Goal: Information Seeking & Learning: Learn about a topic

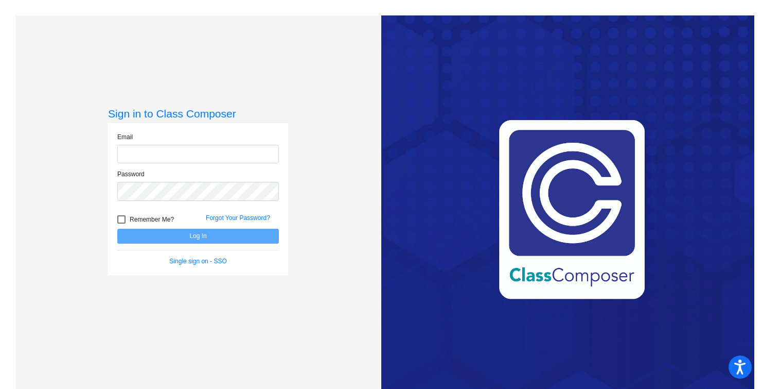
click at [145, 150] on input "email" at bounding box center [198, 154] width 162 height 19
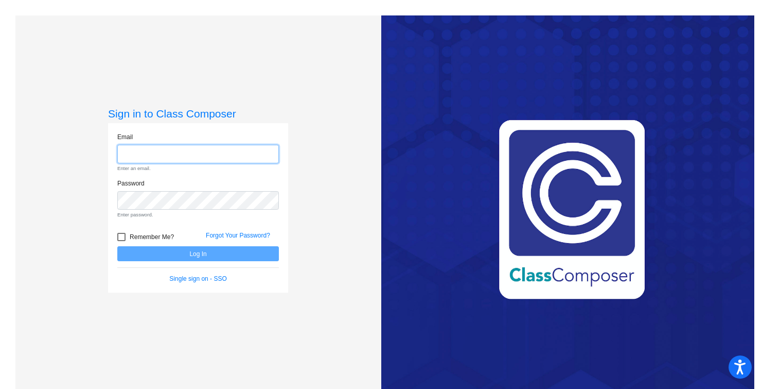
type input "[PERSON_NAME][EMAIL_ADDRESS][PERSON_NAME][DOMAIN_NAME]"
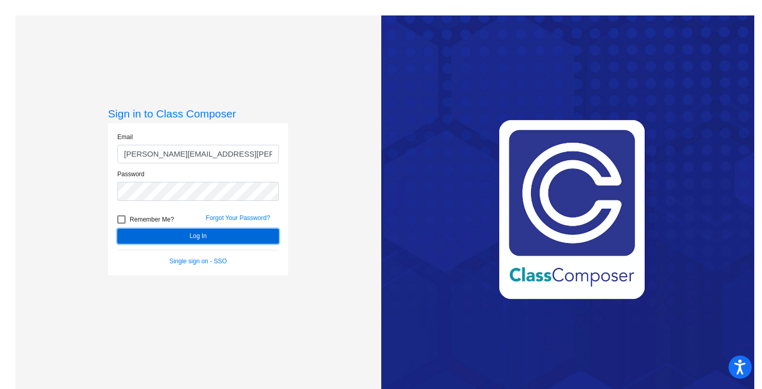
click at [205, 238] on button "Log In" at bounding box center [198, 236] width 162 height 15
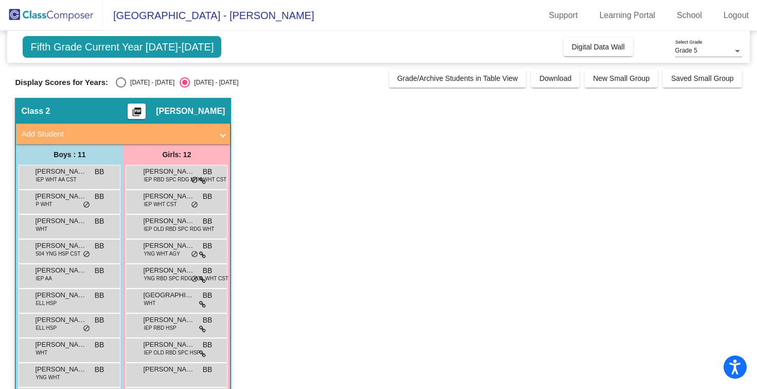
scroll to position [89, 0]
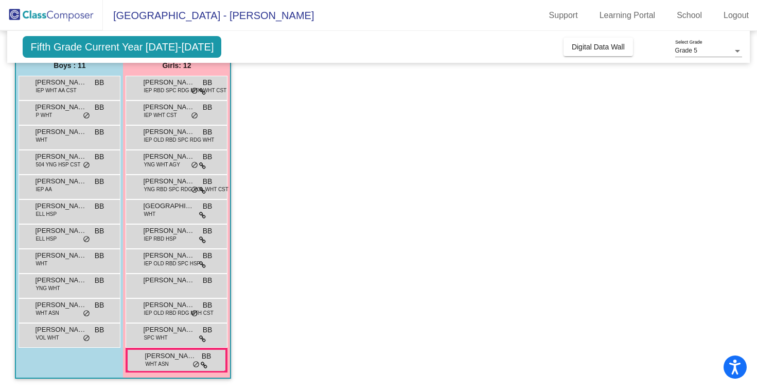
drag, startPoint x: 331, startPoint y: 190, endPoint x: 280, endPoint y: 173, distance: 54.4
click at [280, 173] on app-classroom "Class 2 picture_as_pdf [PERSON_NAME] Add Student First Name Last Name Student I…" at bounding box center [378, 199] width 727 height 380
click at [149, 356] on span "[PERSON_NAME]" at bounding box center [170, 355] width 51 height 10
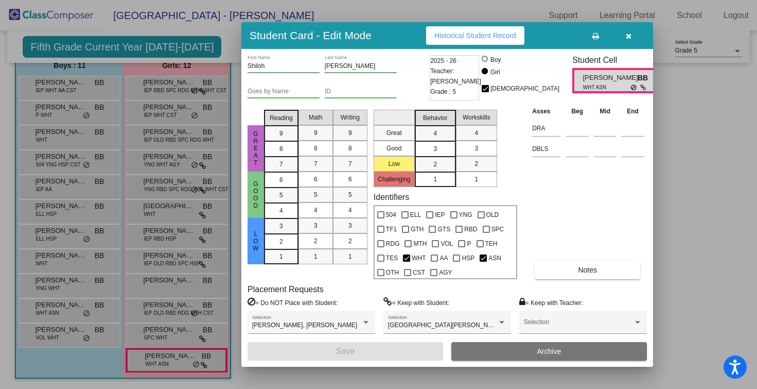
scroll to position [0, 0]
click at [478, 36] on span "Historical Student Record" at bounding box center [475, 35] width 82 height 8
click at [626, 41] on button "button" at bounding box center [628, 35] width 33 height 19
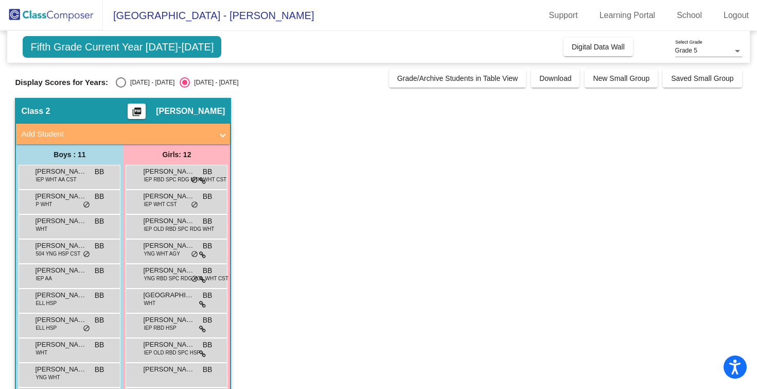
click at [117, 82] on div "Select an option" at bounding box center [121, 82] width 10 height 10
click at [120, 87] on input "[DATE] - [DATE]" at bounding box center [120, 87] width 1 height 1
radio input "true"
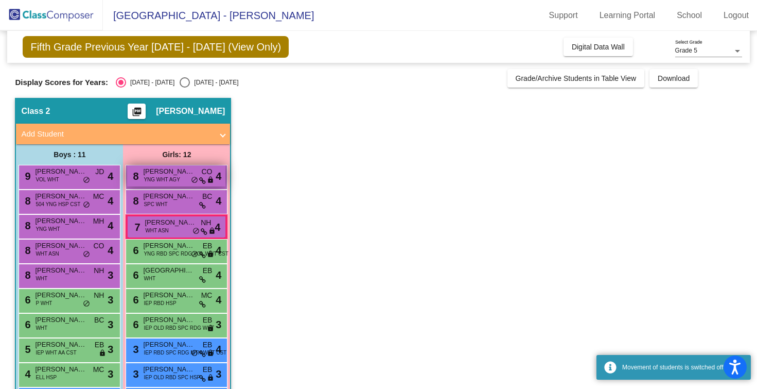
scroll to position [89, 0]
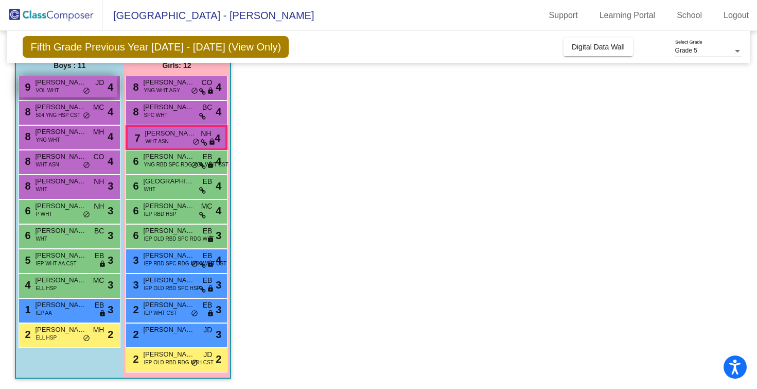
click at [50, 85] on span "[PERSON_NAME]" at bounding box center [60, 82] width 51 height 10
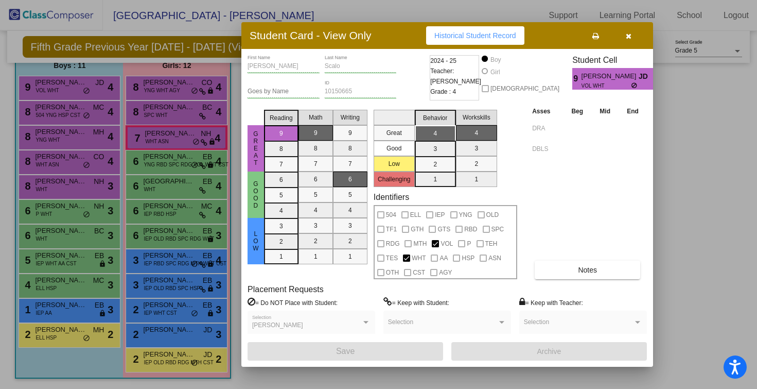
click at [630, 33] on icon "button" at bounding box center [629, 35] width 6 height 7
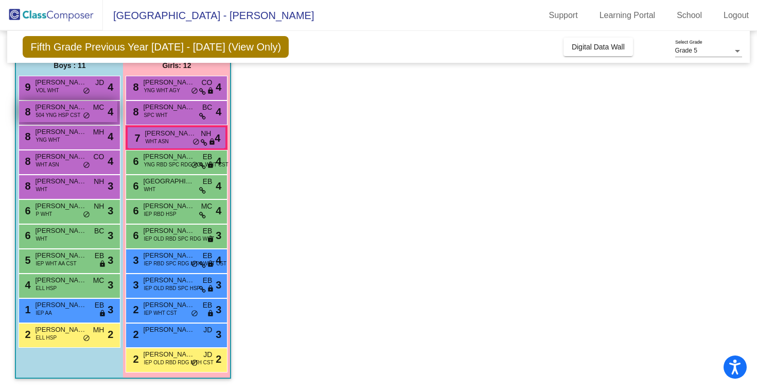
click at [45, 108] on span "[PERSON_NAME]" at bounding box center [60, 107] width 51 height 10
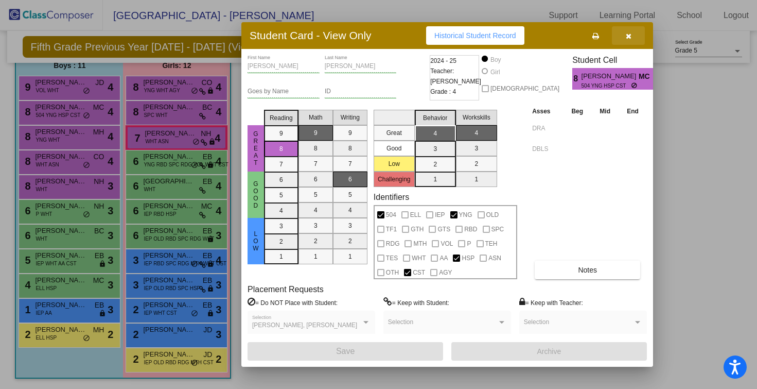
click at [627, 32] on icon "button" at bounding box center [629, 35] width 6 height 7
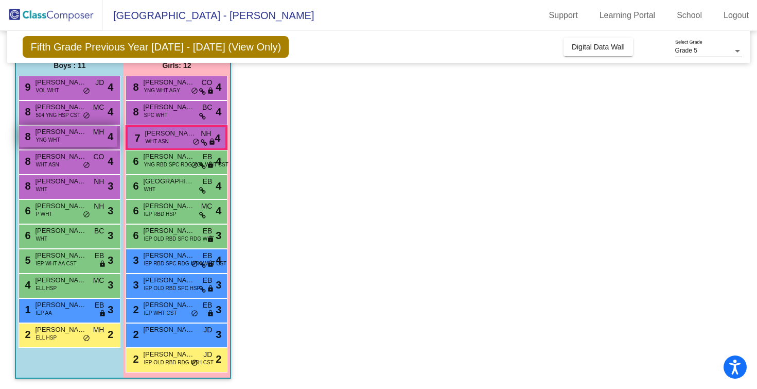
click at [57, 140] on span "YNG WHT" at bounding box center [48, 140] width 24 height 8
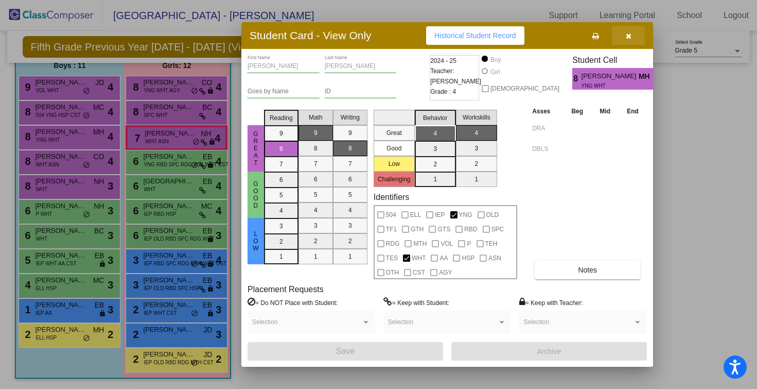
click at [628, 32] on span "button" at bounding box center [629, 35] width 6 height 8
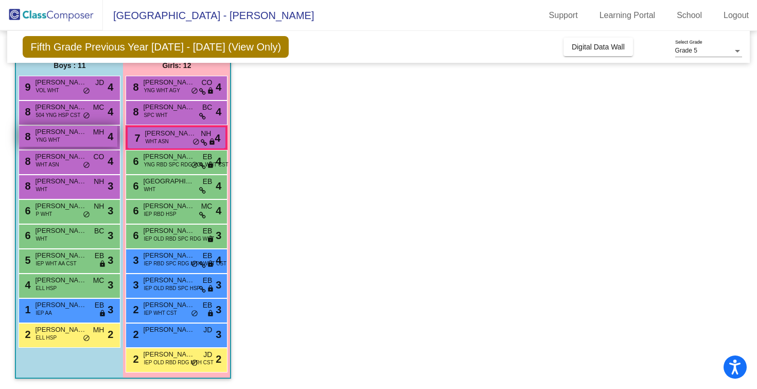
click at [63, 135] on span "[PERSON_NAME]" at bounding box center [60, 132] width 51 height 10
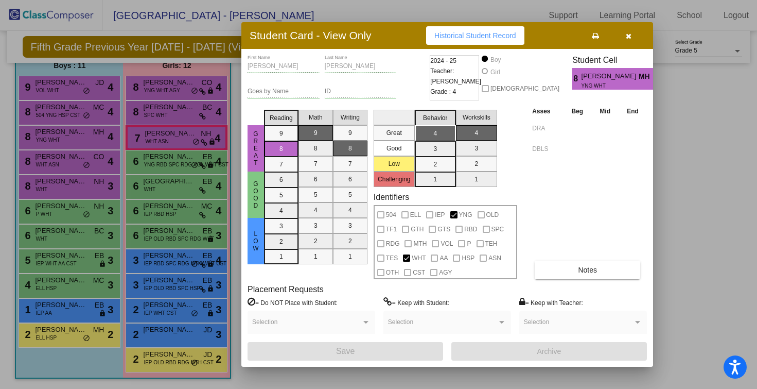
click at [629, 36] on icon "button" at bounding box center [629, 35] width 6 height 7
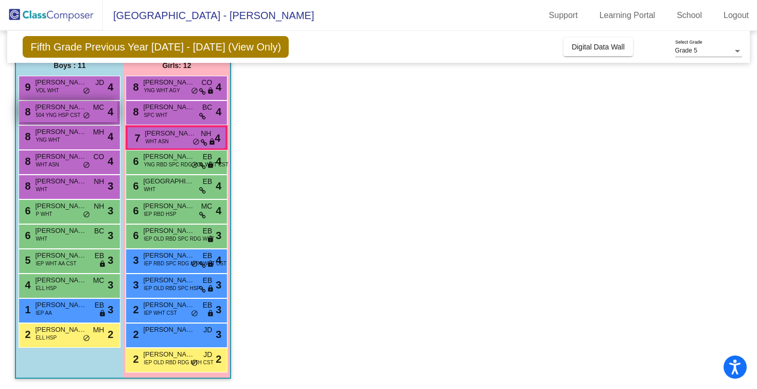
click at [81, 113] on div "8 [PERSON_NAME] 504 YNG HSP CST MC lock do_not_disturb_alt 4" at bounding box center [68, 111] width 98 height 21
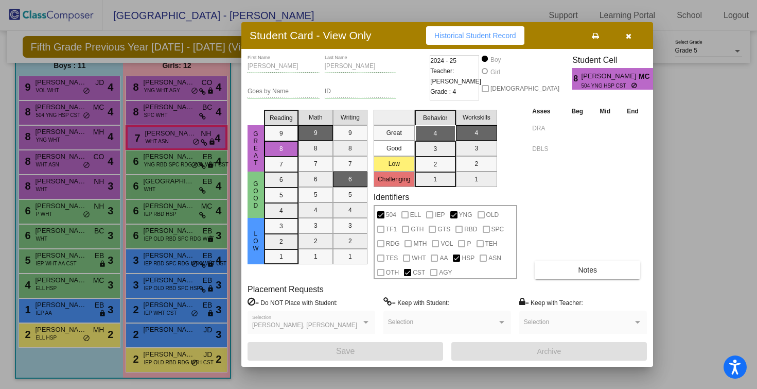
click at [633, 32] on button "button" at bounding box center [628, 35] width 33 height 19
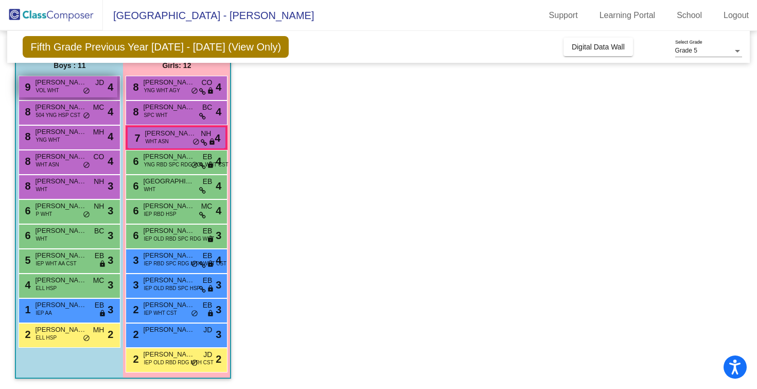
click at [54, 92] on span "VOL WHT" at bounding box center [47, 90] width 23 height 8
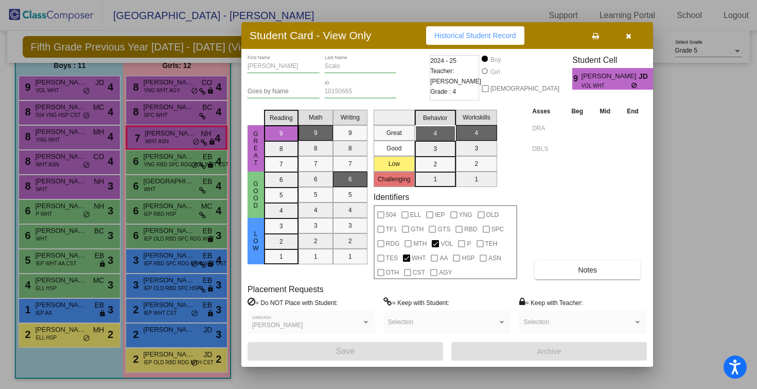
click at [626, 42] on button "button" at bounding box center [628, 35] width 33 height 19
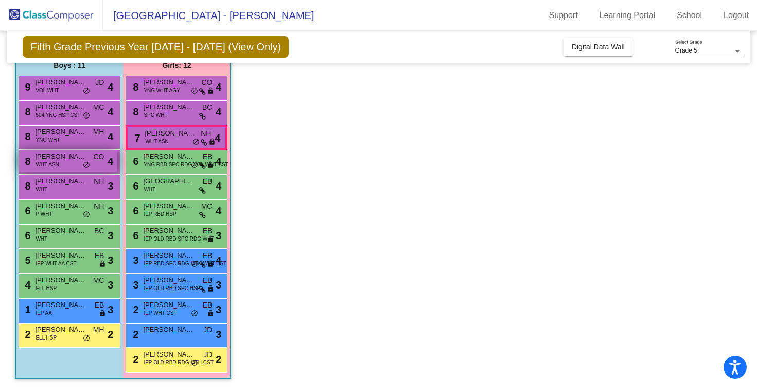
click at [55, 165] on span "WHT ASN" at bounding box center [47, 165] width 23 height 8
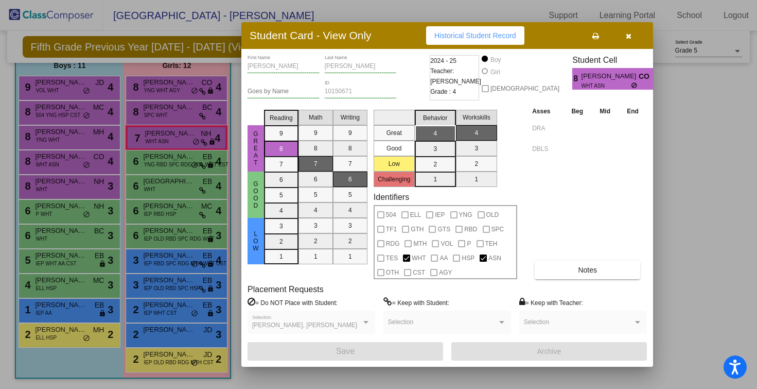
click at [633, 39] on button "button" at bounding box center [628, 35] width 33 height 19
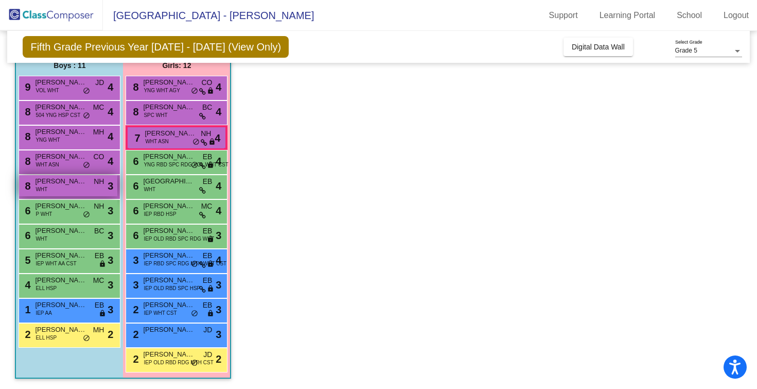
click at [52, 184] on span "[PERSON_NAME]" at bounding box center [60, 181] width 51 height 10
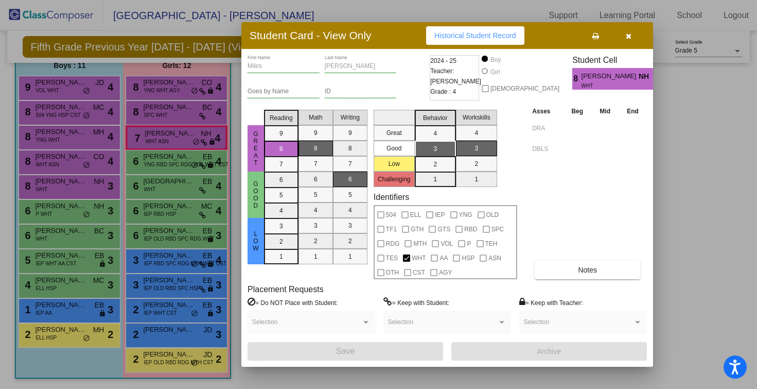
click at [628, 37] on icon "button" at bounding box center [629, 35] width 6 height 7
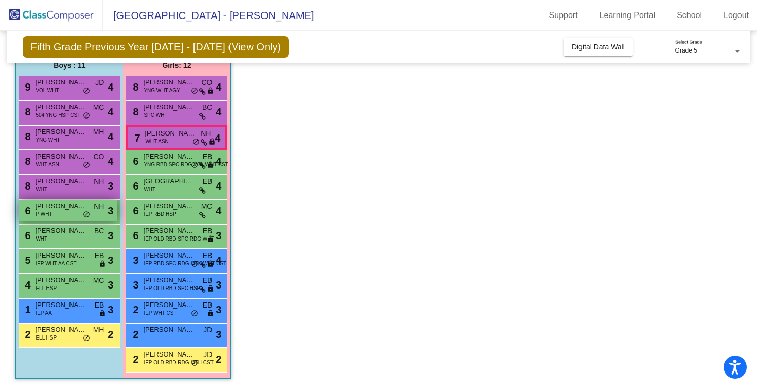
click at [54, 212] on div "6 [PERSON_NAME] P WHT NH lock do_not_disturb_alt 3" at bounding box center [68, 210] width 98 height 21
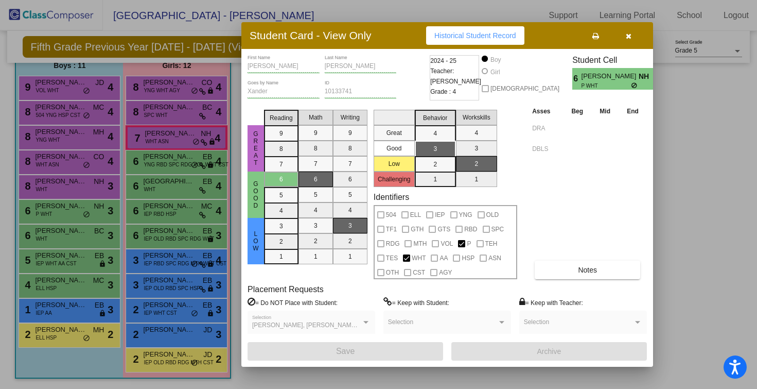
click at [626, 37] on icon "button" at bounding box center [629, 35] width 6 height 7
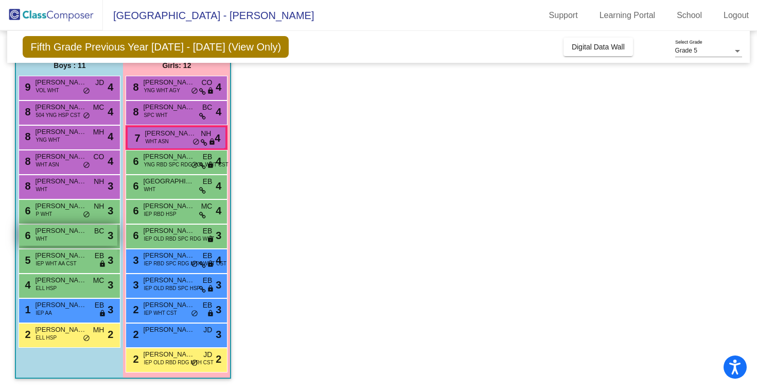
click at [50, 241] on div "6 [PERSON_NAME] WHT BC lock do_not_disturb_alt 3" at bounding box center [68, 234] width 98 height 21
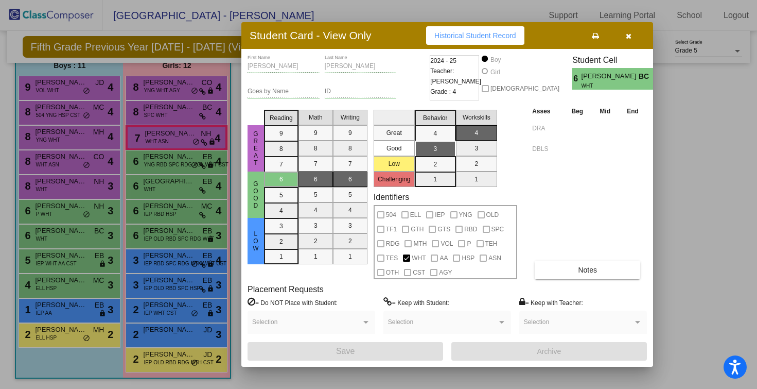
click at [632, 36] on button "button" at bounding box center [628, 35] width 33 height 19
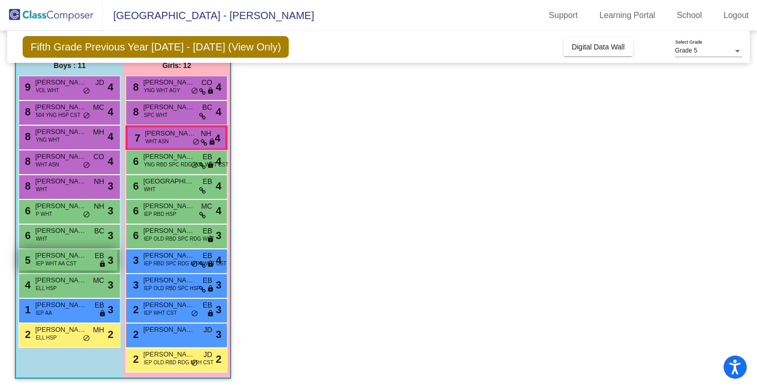
click at [46, 261] on span "IEP WHT AA CST" at bounding box center [56, 263] width 41 height 8
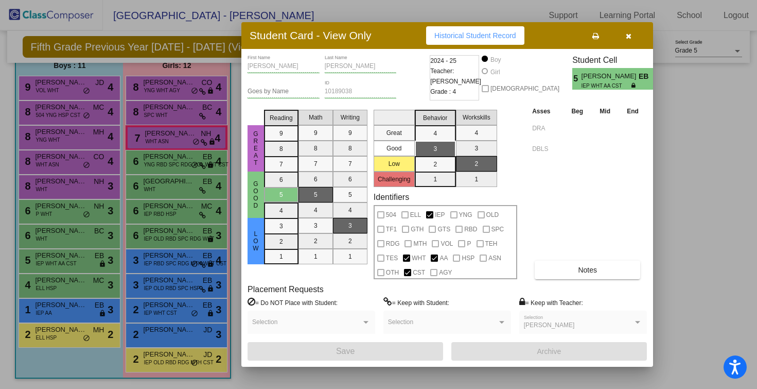
click at [48, 284] on div at bounding box center [378, 194] width 757 height 389
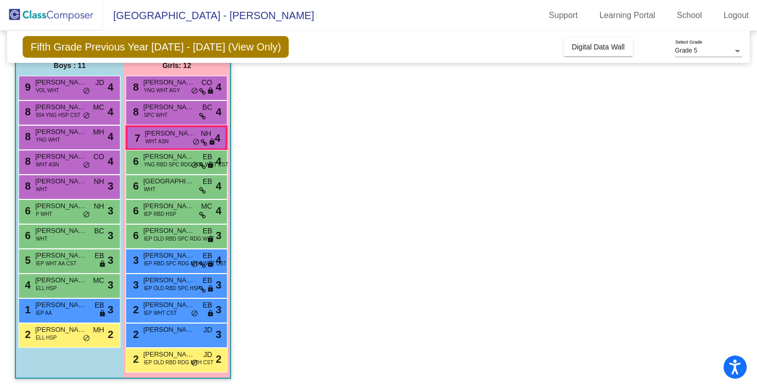
click at [48, 284] on span "ELL HSP" at bounding box center [46, 288] width 21 height 8
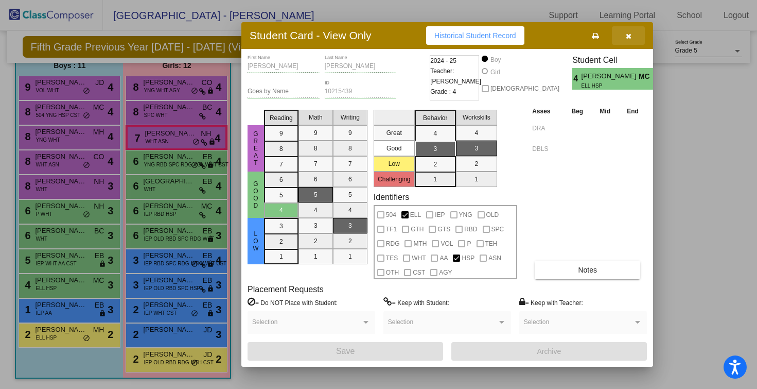
click at [623, 41] on button "button" at bounding box center [628, 35] width 33 height 19
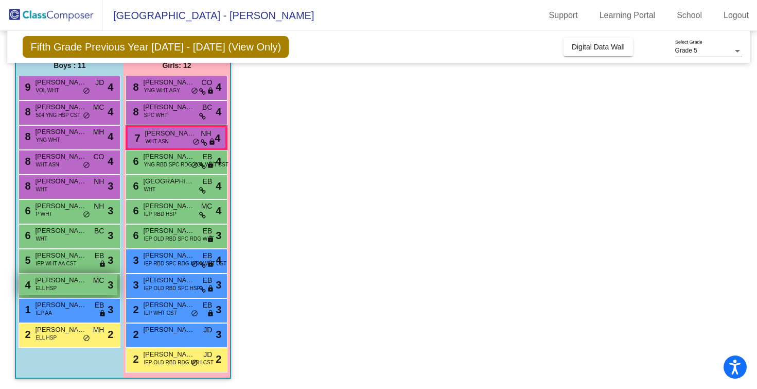
click at [51, 291] on span "ELL HSP" at bounding box center [46, 288] width 21 height 8
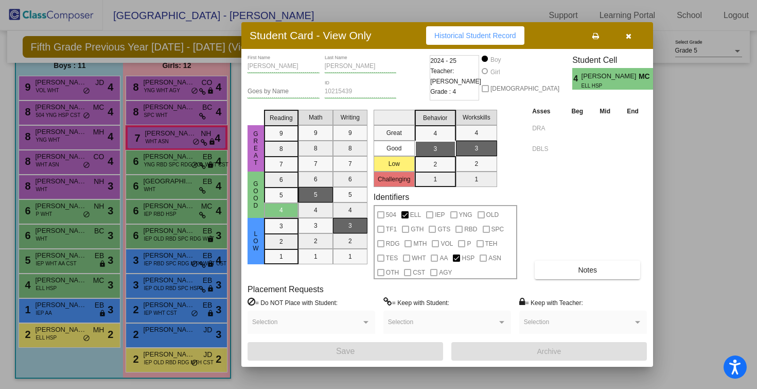
click at [51, 289] on div at bounding box center [378, 194] width 757 height 389
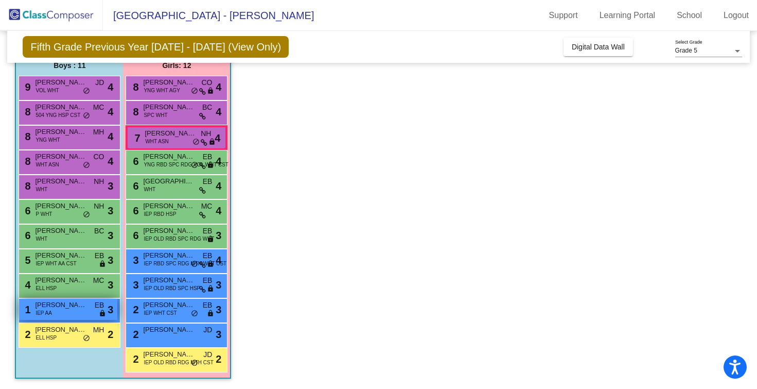
click at [51, 309] on span "IEP AA" at bounding box center [44, 313] width 16 height 8
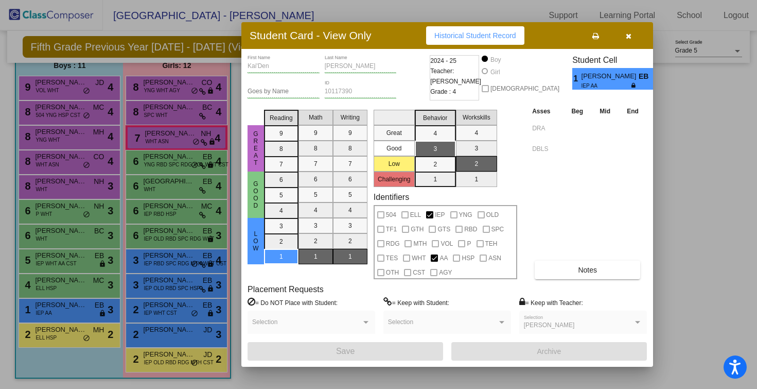
click at [629, 38] on icon "button" at bounding box center [629, 35] width 6 height 7
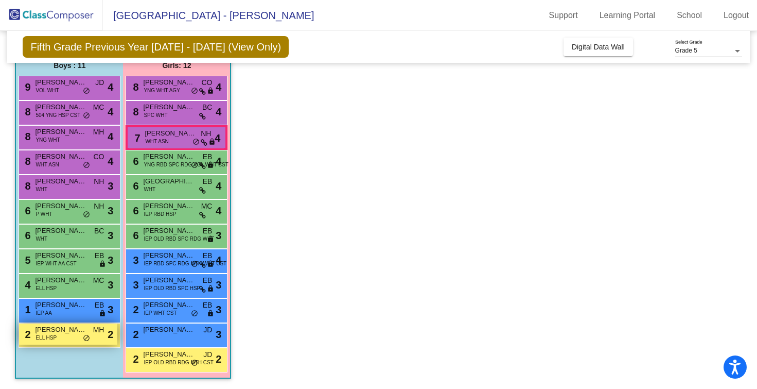
click at [60, 335] on div "2 [PERSON_NAME] ELL HSP MH lock do_not_disturb_alt 2" at bounding box center [68, 333] width 98 height 21
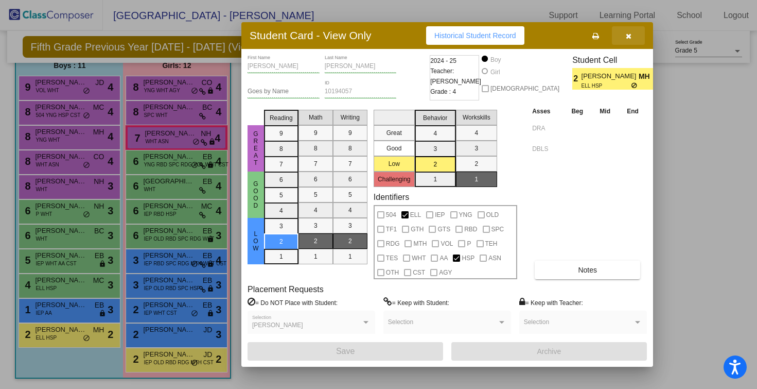
click at [624, 31] on button "button" at bounding box center [628, 35] width 33 height 19
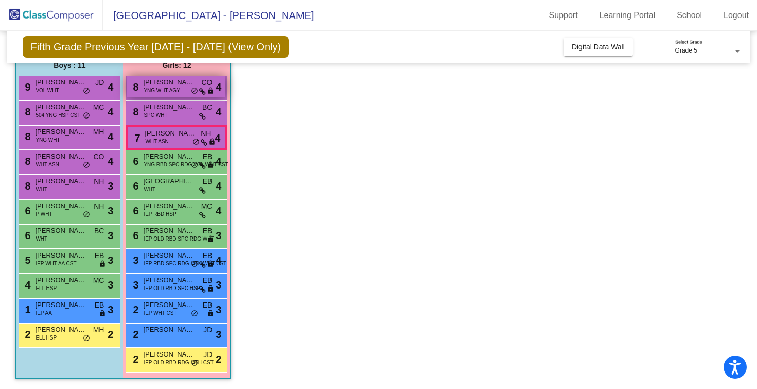
click at [151, 84] on span "[PERSON_NAME]" at bounding box center [168, 82] width 51 height 10
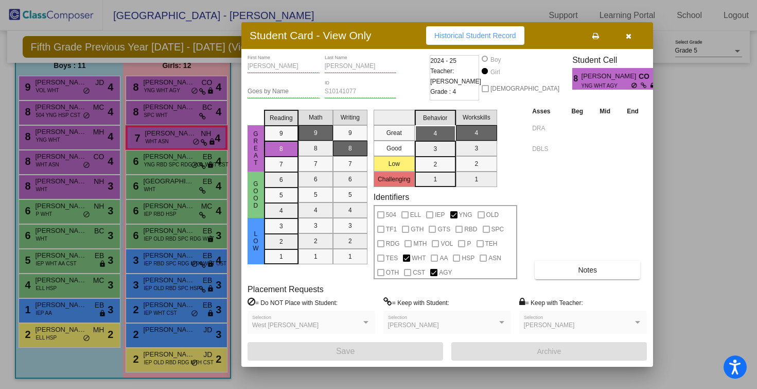
click at [151, 109] on div at bounding box center [378, 194] width 757 height 389
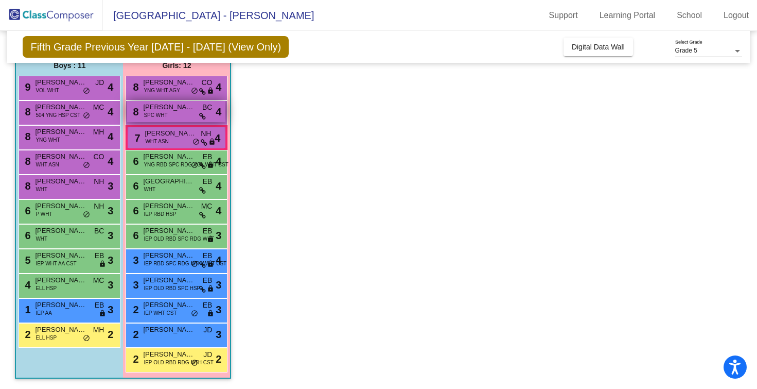
click at [151, 117] on span "SPC WHT" at bounding box center [156, 115] width 24 height 8
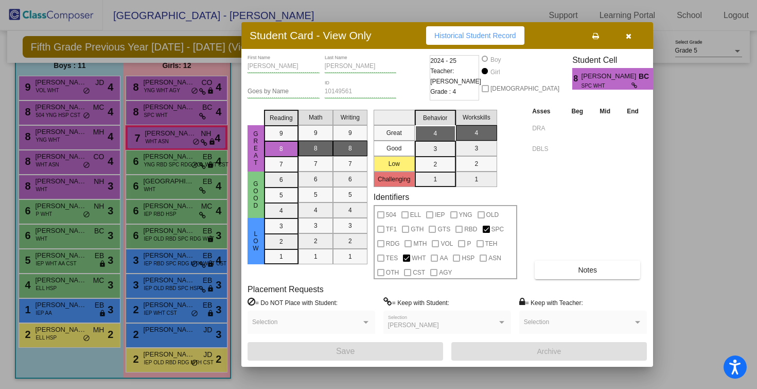
click at [150, 133] on div at bounding box center [378, 194] width 757 height 389
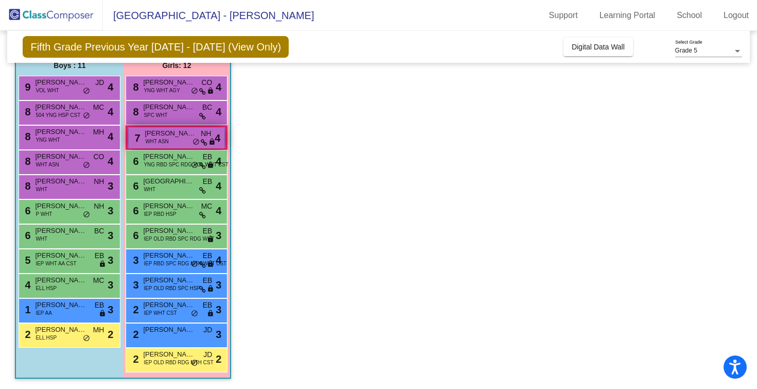
click at [162, 141] on span "WHT ASN" at bounding box center [156, 141] width 23 height 8
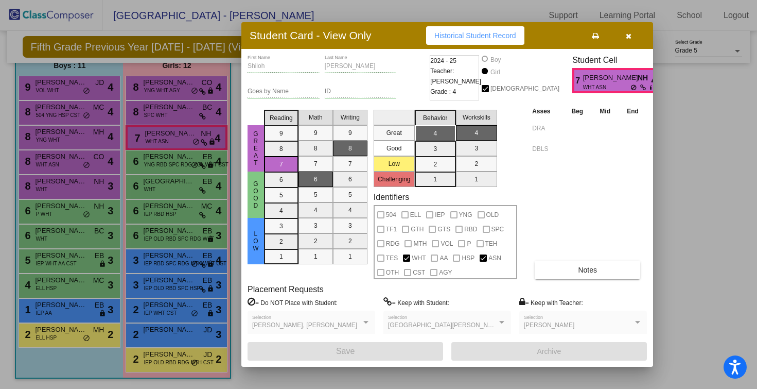
click at [162, 156] on div at bounding box center [378, 194] width 757 height 389
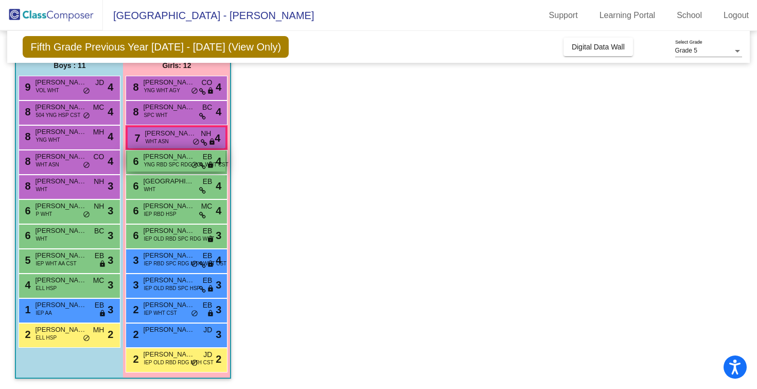
click at [158, 167] on span "YNG RBD SPC RDG VOL WHT CST" at bounding box center [186, 165] width 84 height 8
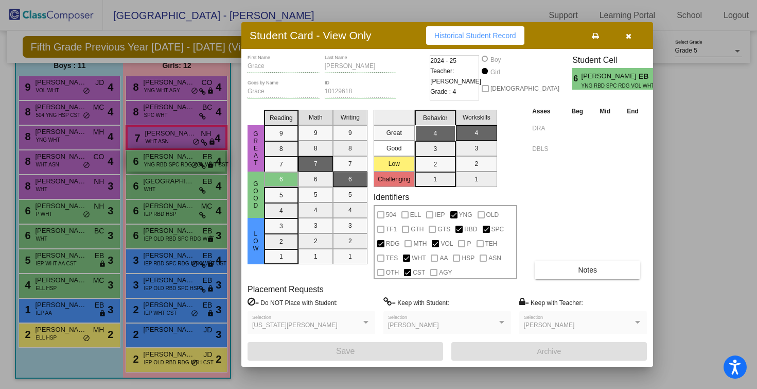
click at [158, 167] on div at bounding box center [378, 194] width 757 height 389
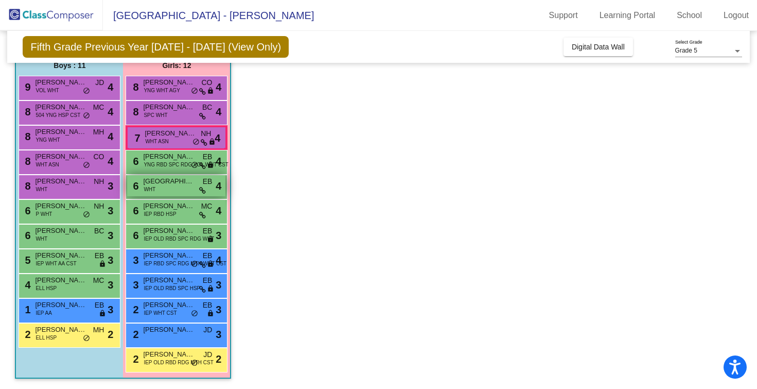
click at [155, 189] on div "6 [GEOGRAPHIC_DATA][PERSON_NAME] WHT EB lock do_not_disturb_alt 4" at bounding box center [176, 185] width 98 height 21
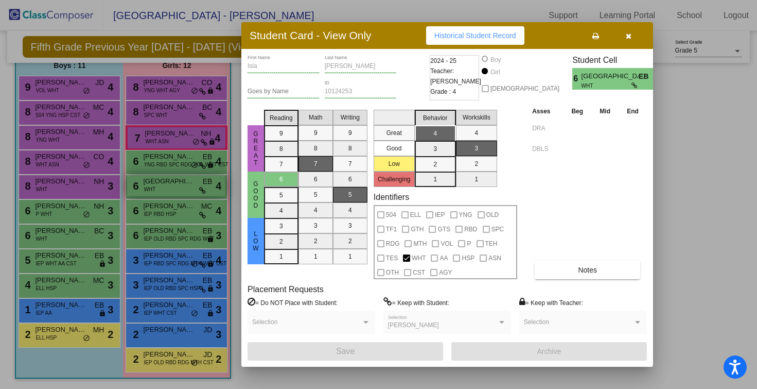
click at [155, 189] on div at bounding box center [378, 194] width 757 height 389
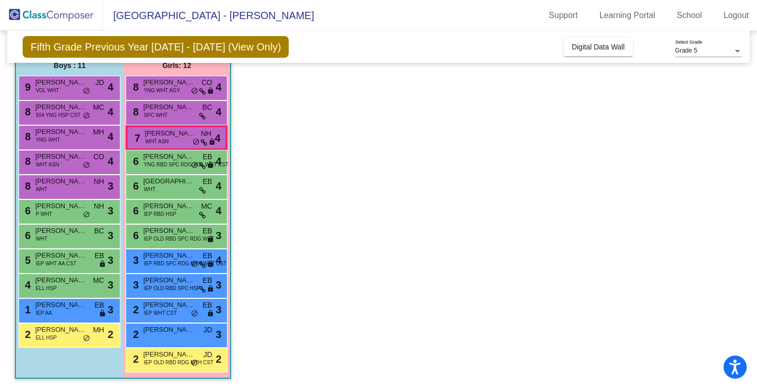
click at [152, 221] on div "6 [PERSON_NAME] IEP RBD HSP MC lock do_not_disturb_alt 4" at bounding box center [177, 211] width 102 height 25
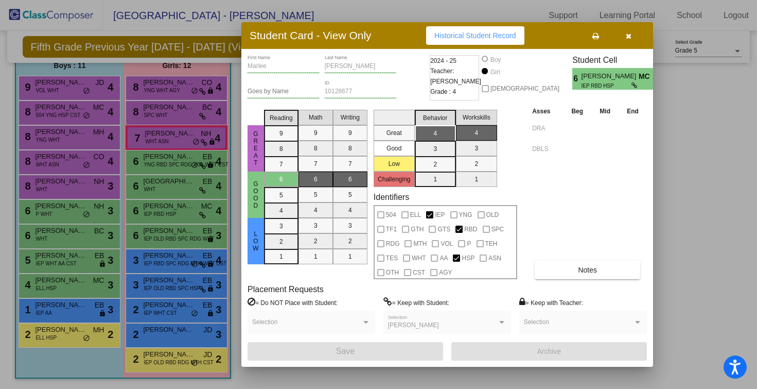
click at [154, 211] on div at bounding box center [378, 194] width 757 height 389
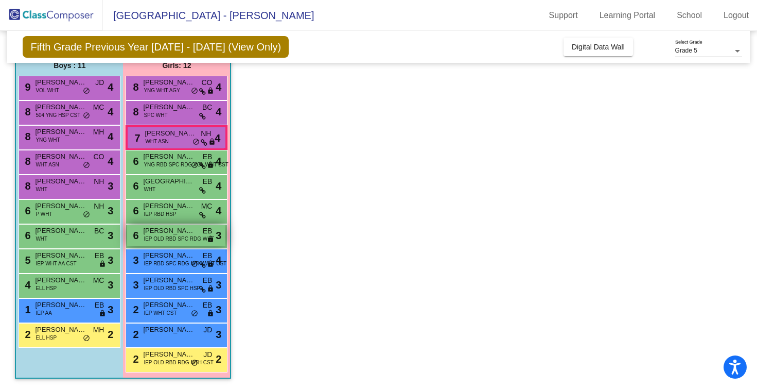
click at [154, 235] on span "IEP OLD RBD SPC RDG WHT" at bounding box center [179, 239] width 71 height 8
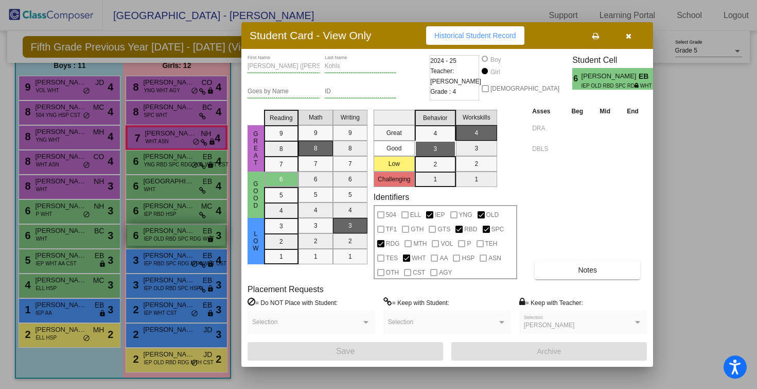
click at [154, 234] on div at bounding box center [378, 194] width 757 height 389
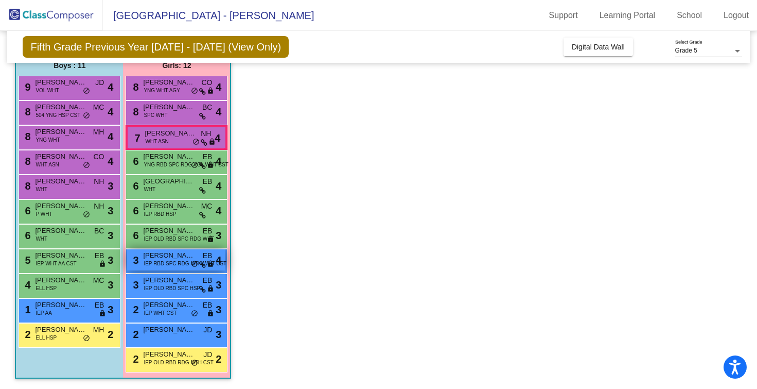
click at [156, 269] on div "3 [PERSON_NAME] IEP RBD SPC RDG MTH WHT CST EB lock do_not_disturb_alt 4" at bounding box center [176, 259] width 98 height 21
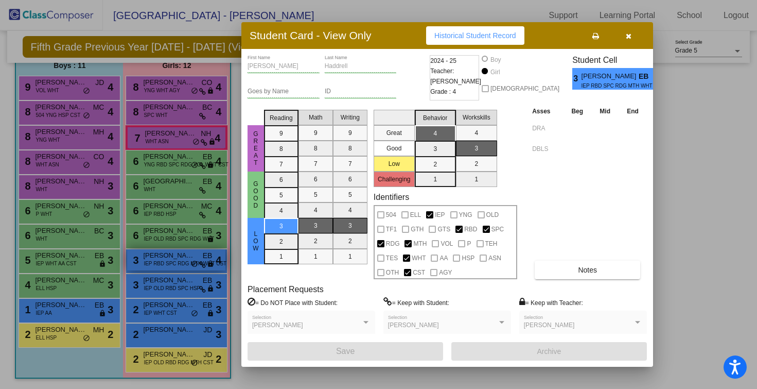
click at [156, 269] on div at bounding box center [378, 194] width 757 height 389
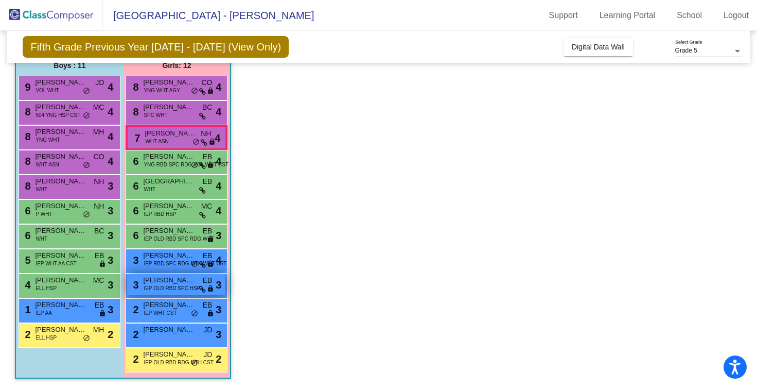
click at [155, 289] on span "IEP OLD RBD SPC HSP" at bounding box center [172, 288] width 57 height 8
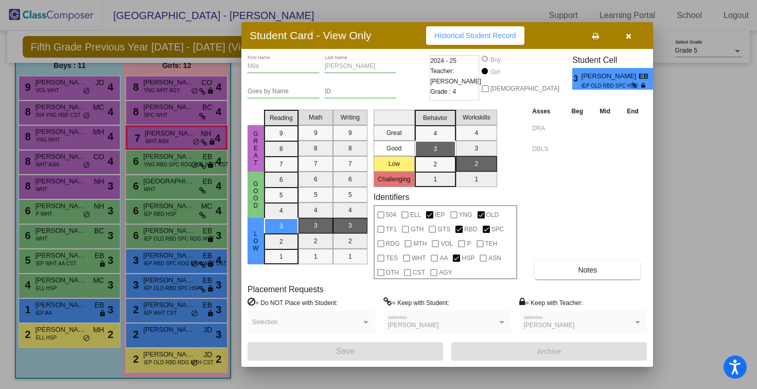
click at [164, 290] on div at bounding box center [378, 194] width 757 height 389
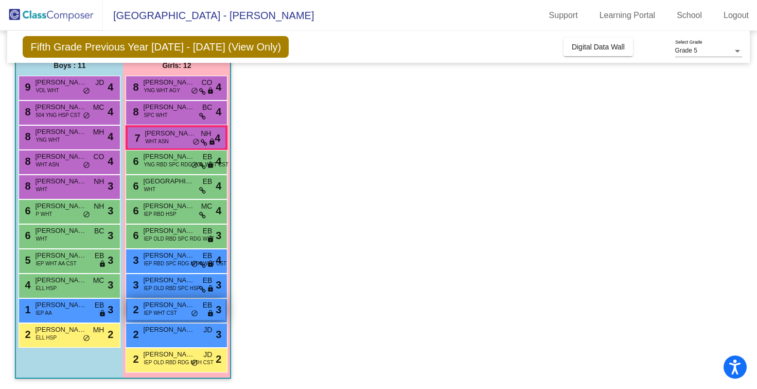
click at [164, 309] on span "IEP WHT CST" at bounding box center [160, 313] width 33 height 8
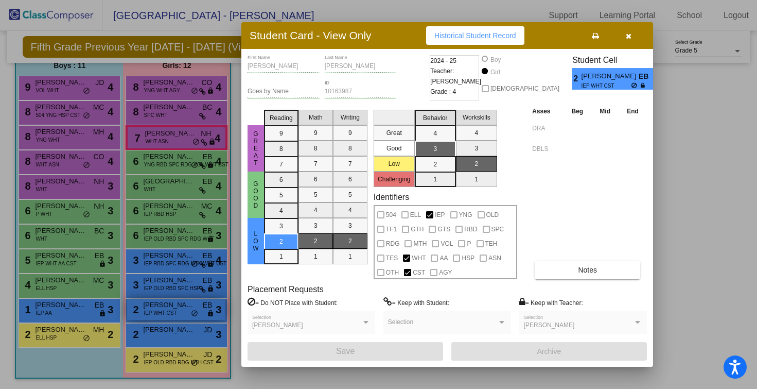
click at [164, 309] on div at bounding box center [378, 194] width 757 height 389
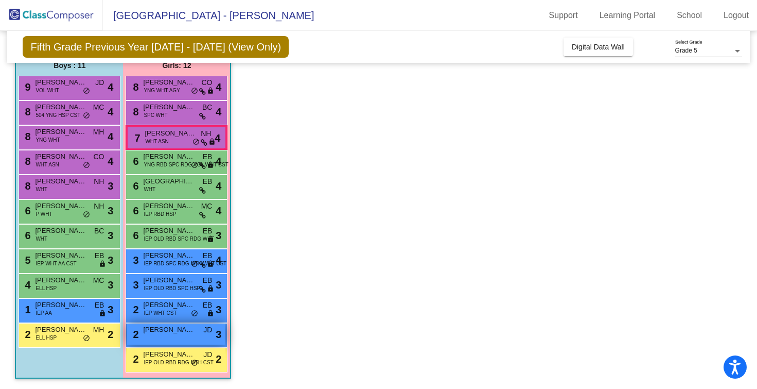
click at [157, 338] on div "2 [PERSON_NAME] JD lock do_not_disturb_alt 3" at bounding box center [176, 333] width 98 height 21
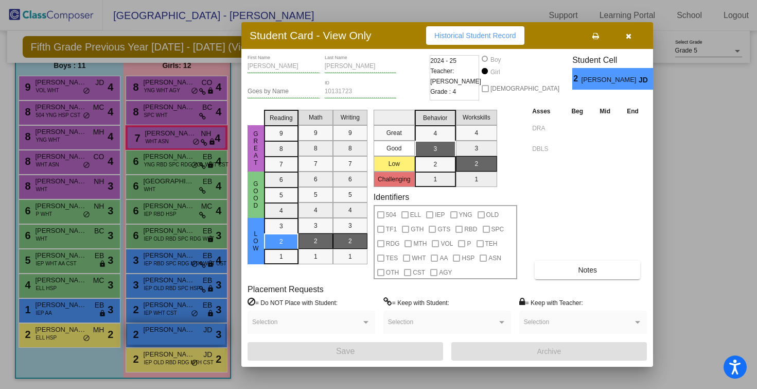
click at [157, 338] on div at bounding box center [378, 194] width 757 height 389
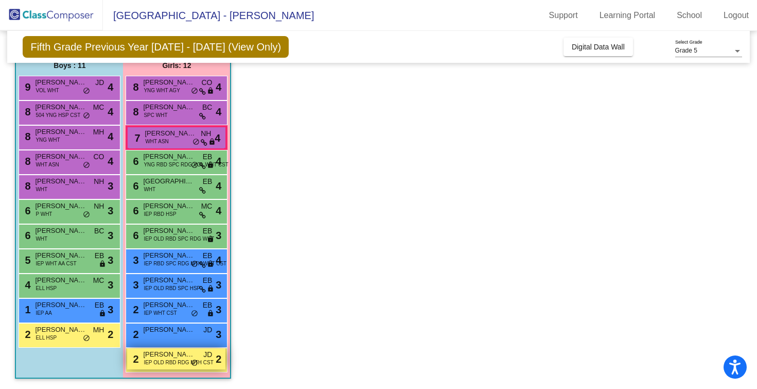
click at [154, 361] on span "IEP OLD RBD RDG MTH CST" at bounding box center [178, 362] width 69 height 8
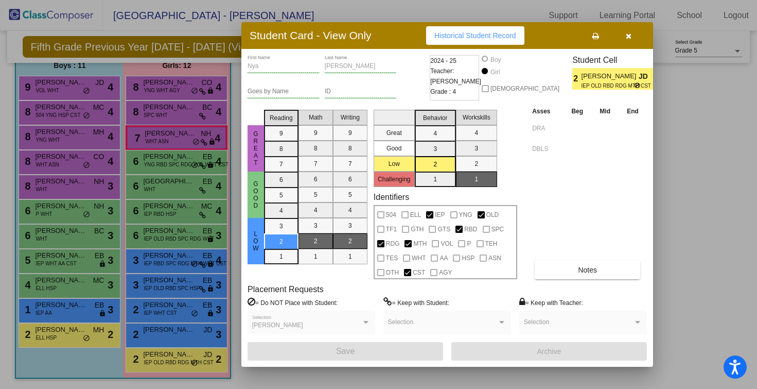
click at [155, 338] on div at bounding box center [378, 194] width 757 height 389
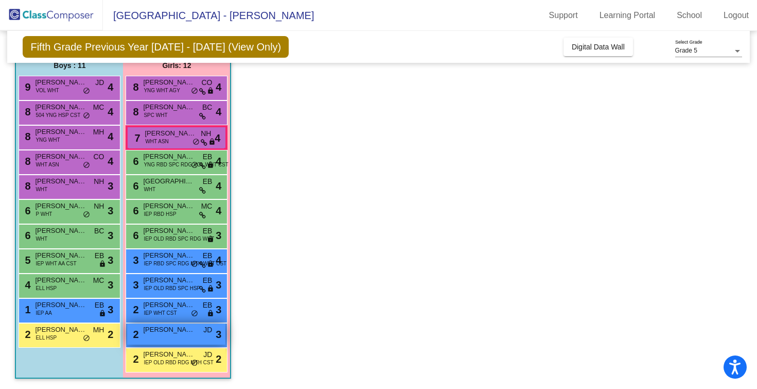
click at [155, 332] on span "[PERSON_NAME]" at bounding box center [168, 329] width 51 height 10
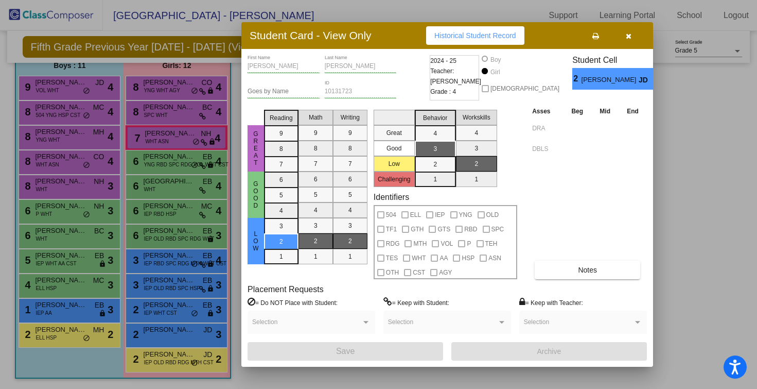
click at [630, 40] on button "button" at bounding box center [628, 35] width 33 height 19
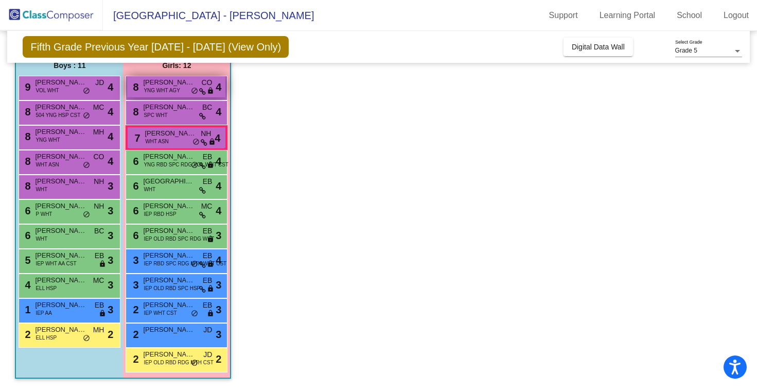
click at [148, 82] on span "[PERSON_NAME]" at bounding box center [168, 82] width 51 height 10
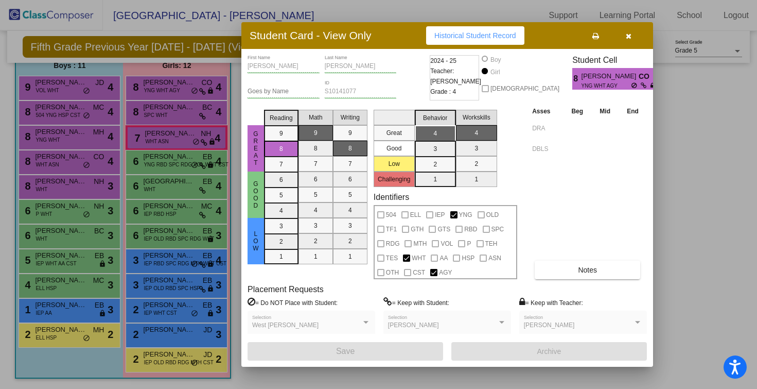
click at [628, 33] on icon "button" at bounding box center [629, 35] width 6 height 7
